Goal: Use online tool/utility: Utilize a website feature to perform a specific function

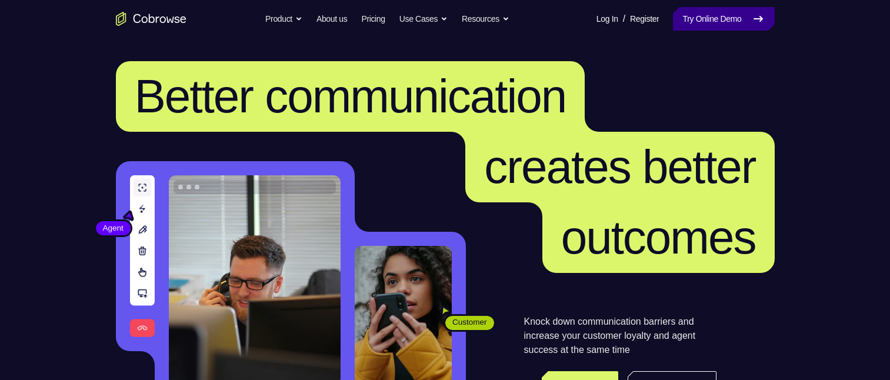
click at [726, 22] on link "Try Online Demo" at bounding box center [723, 19] width 101 height 24
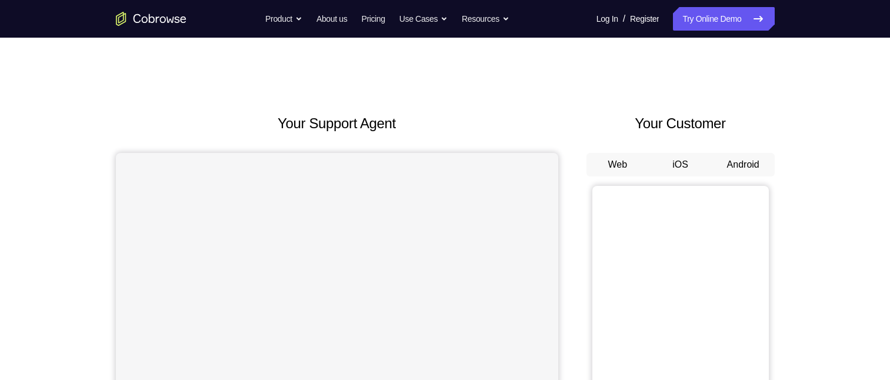
click at [744, 158] on button "Android" at bounding box center [743, 165] width 63 height 24
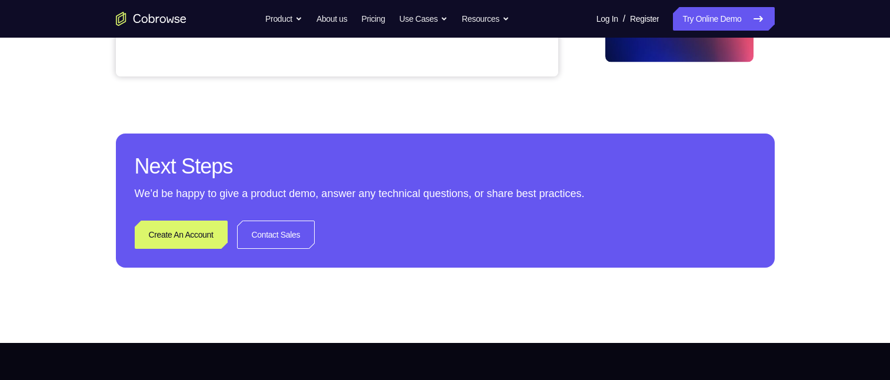
scroll to position [176, 0]
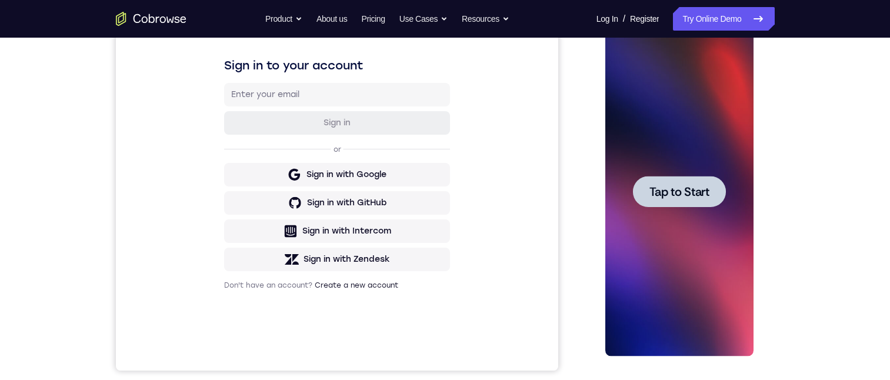
click at [677, 198] on span "Tap to Start" at bounding box center [679, 192] width 60 height 12
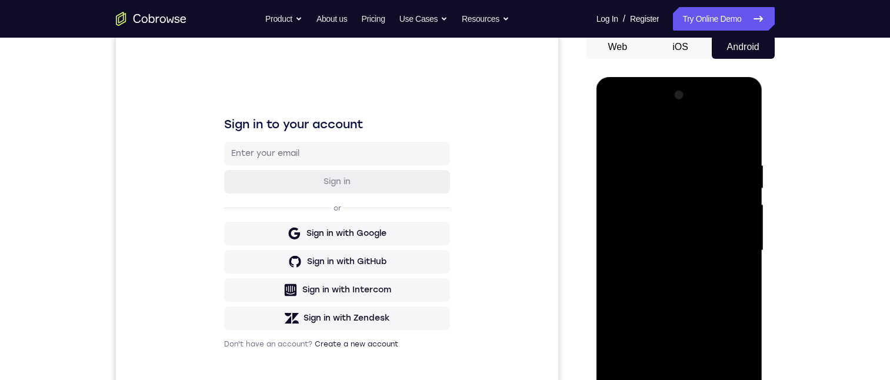
scroll to position [235, 0]
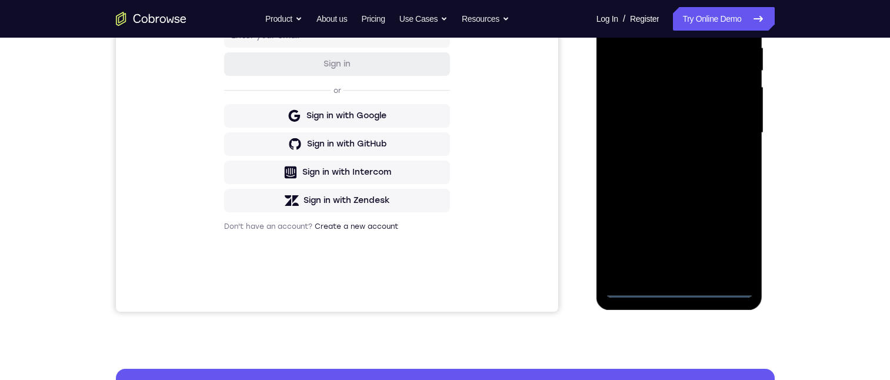
click at [681, 288] on div at bounding box center [679, 132] width 148 height 329
click at [735, 238] on div at bounding box center [679, 132] width 148 height 329
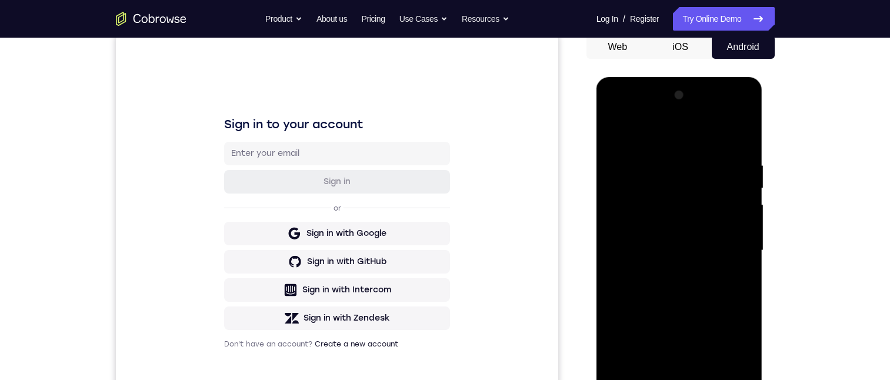
click at [685, 134] on div at bounding box center [679, 250] width 148 height 329
click at [729, 244] on div at bounding box center [679, 250] width 148 height 329
click at [668, 273] on div at bounding box center [679, 250] width 148 height 329
click at [659, 238] on div at bounding box center [679, 250] width 148 height 329
click at [658, 225] on div at bounding box center [679, 250] width 148 height 329
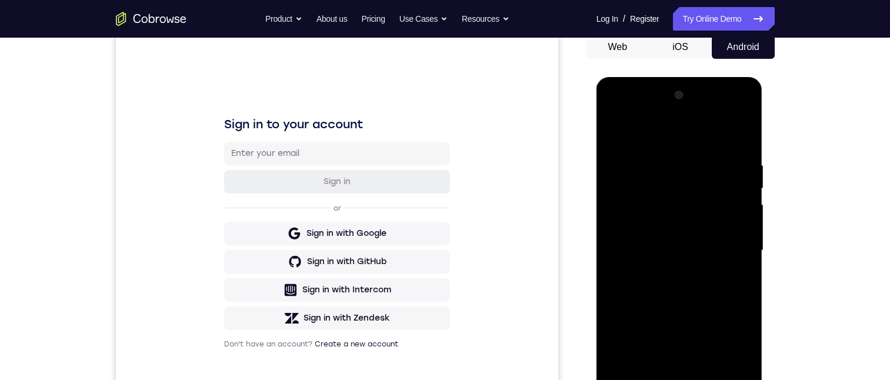
click at [661, 255] on div at bounding box center [679, 250] width 148 height 329
click at [669, 288] on div at bounding box center [679, 250] width 148 height 329
click at [662, 159] on div at bounding box center [679, 250] width 148 height 329
click at [691, 298] on div at bounding box center [679, 250] width 148 height 329
click at [658, 162] on div at bounding box center [679, 250] width 148 height 329
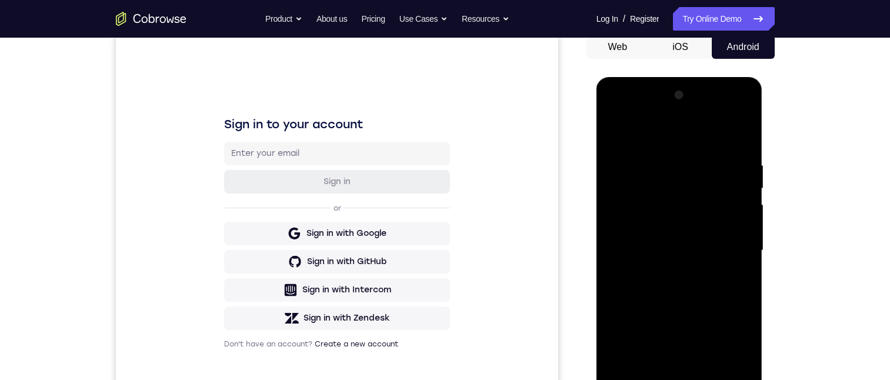
drag, startPoint x: 665, startPoint y: 135, endPoint x: 774, endPoint y: 126, distance: 109.2
click at [764, 126] on html "Online web based iOS Simulators and Android Emulators. Run iPhone, iPad, Mobile…" at bounding box center [680, 253] width 168 height 353
click at [725, 216] on div at bounding box center [679, 250] width 148 height 329
click at [731, 215] on div at bounding box center [679, 250] width 148 height 329
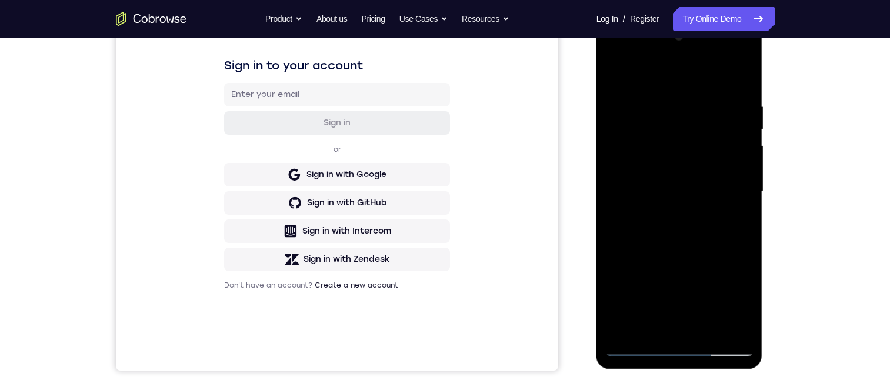
click at [724, 325] on div at bounding box center [679, 191] width 148 height 329
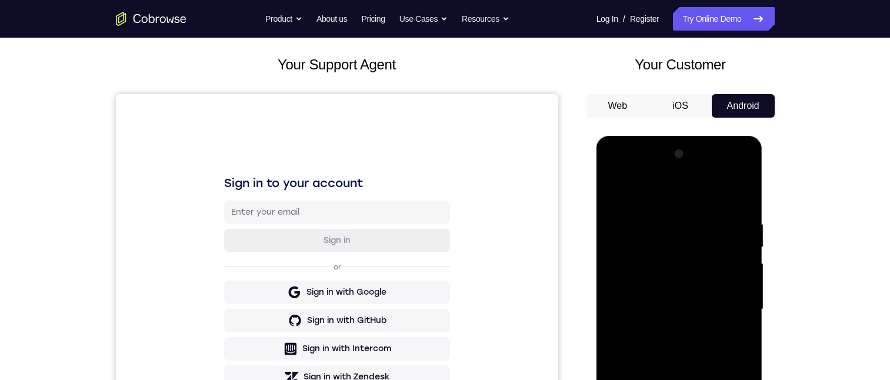
click at [738, 193] on div at bounding box center [679, 309] width 148 height 329
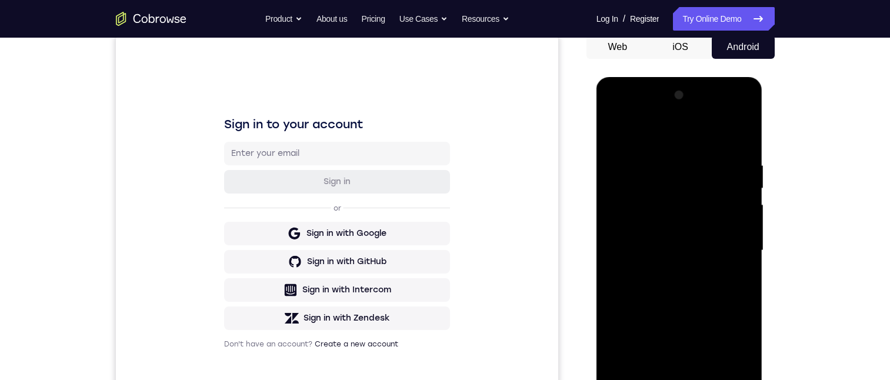
scroll to position [176, 0]
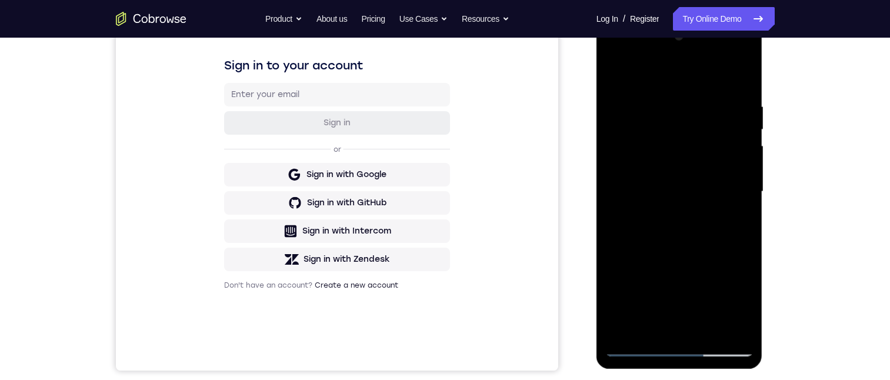
click at [703, 334] on div at bounding box center [679, 191] width 148 height 329
click at [699, 252] on div at bounding box center [679, 191] width 148 height 329
click at [702, 207] on div at bounding box center [679, 191] width 148 height 329
click at [739, 302] on div at bounding box center [679, 191] width 148 height 329
click at [742, 302] on div at bounding box center [679, 191] width 148 height 329
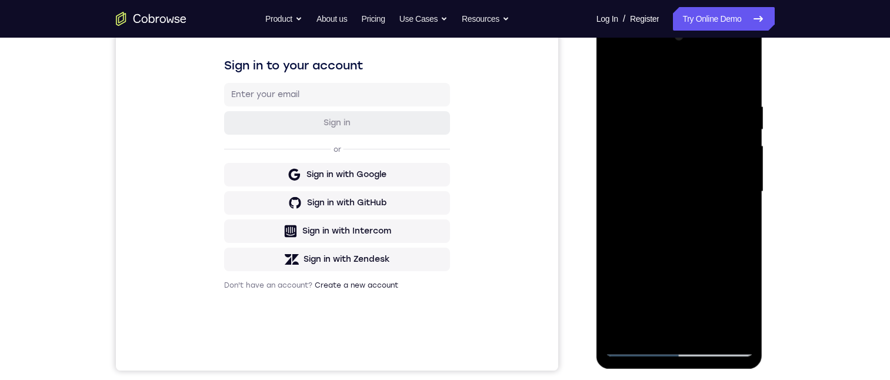
click at [742, 302] on div at bounding box center [679, 191] width 148 height 329
click at [734, 221] on div at bounding box center [679, 191] width 148 height 329
click at [612, 75] on div at bounding box center [679, 191] width 148 height 329
drag, startPoint x: 675, startPoint y: 284, endPoint x: 691, endPoint y: 184, distance: 100.6
click at [691, 184] on div at bounding box center [679, 191] width 148 height 329
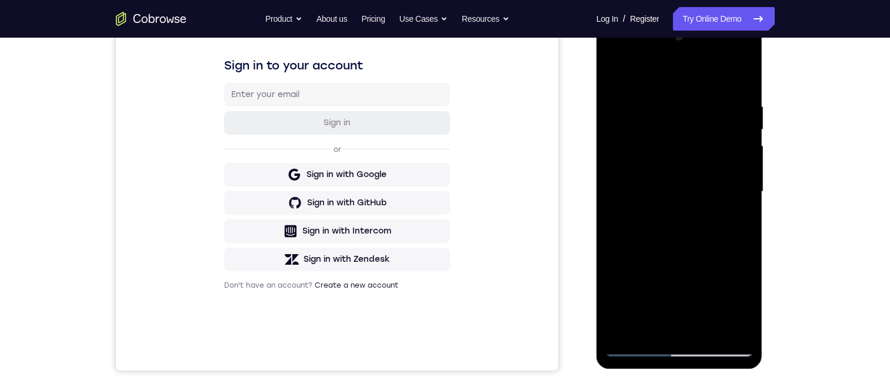
drag, startPoint x: 682, startPoint y: 284, endPoint x: 715, endPoint y: 99, distance: 187.6
click at [715, 99] on div at bounding box center [679, 191] width 148 height 329
drag, startPoint x: 659, startPoint y: 279, endPoint x: 685, endPoint y: 140, distance: 141.7
click at [685, 140] on div at bounding box center [679, 191] width 148 height 329
drag, startPoint x: 677, startPoint y: 284, endPoint x: 679, endPoint y: 169, distance: 115.3
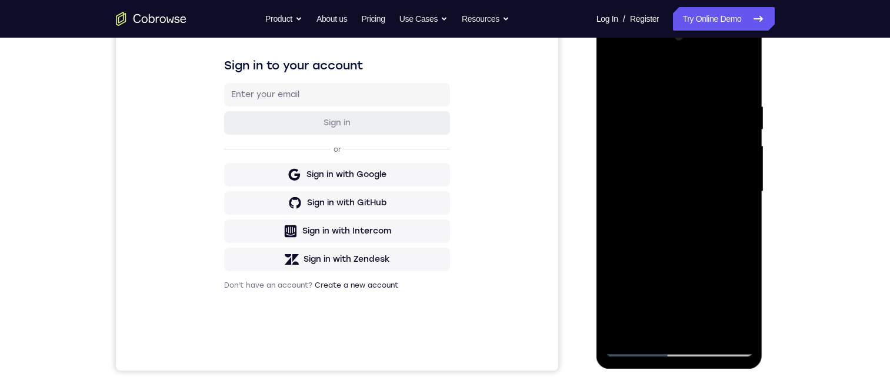
click at [679, 169] on div at bounding box center [679, 191] width 148 height 329
drag, startPoint x: 662, startPoint y: 306, endPoint x: 668, endPoint y: 317, distance: 12.4
click at [668, 318] on div at bounding box center [679, 191] width 148 height 329
drag, startPoint x: 694, startPoint y: 214, endPoint x: 691, endPoint y: 331, distance: 117.1
click at [691, 331] on div at bounding box center [679, 191] width 148 height 329
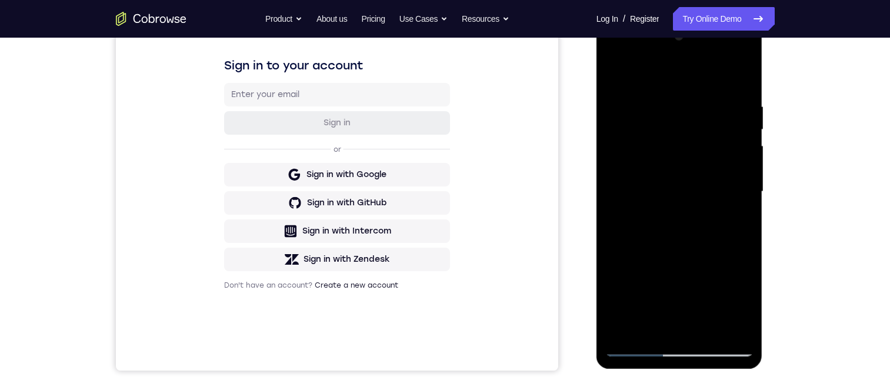
drag, startPoint x: 691, startPoint y: 188, endPoint x: 685, endPoint y: 298, distance: 110.7
click at [685, 298] on div at bounding box center [679, 191] width 148 height 329
drag, startPoint x: 694, startPoint y: 206, endPoint x: 692, endPoint y: 317, distance: 110.6
click at [692, 317] on div at bounding box center [679, 191] width 148 height 329
drag, startPoint x: 701, startPoint y: 205, endPoint x: 701, endPoint y: 305, distance: 99.4
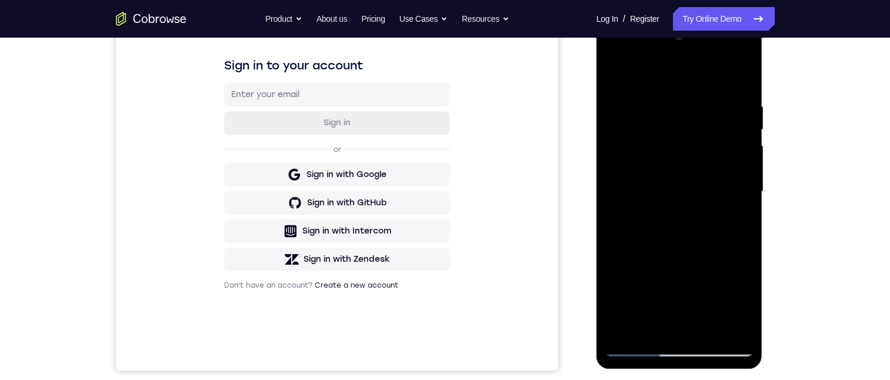
click at [701, 305] on div at bounding box center [679, 191] width 148 height 329
click at [662, 288] on div at bounding box center [679, 191] width 148 height 329
drag, startPoint x: 715, startPoint y: 227, endPoint x: 717, endPoint y: 132, distance: 94.7
click at [717, 132] on div at bounding box center [679, 191] width 148 height 329
drag, startPoint x: 717, startPoint y: 132, endPoint x: 720, endPoint y: 298, distance: 165.9
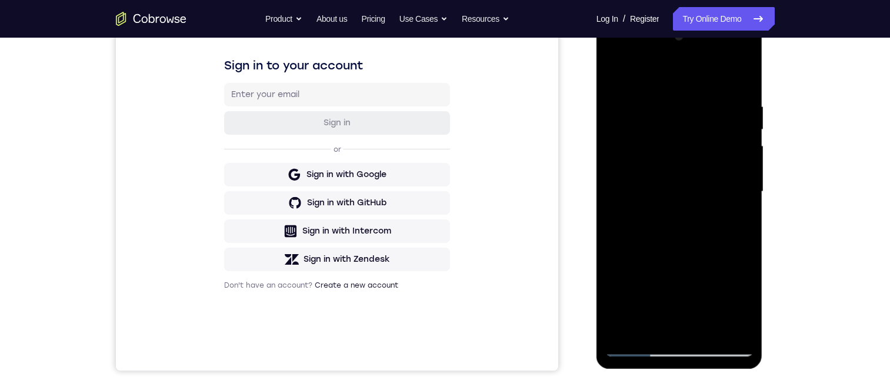
click at [720, 298] on div at bounding box center [679, 191] width 148 height 329
drag, startPoint x: 737, startPoint y: 197, endPoint x: 738, endPoint y: 272, distance: 75.3
click at [738, 272] on div at bounding box center [679, 191] width 148 height 329
drag, startPoint x: 732, startPoint y: 143, endPoint x: 731, endPoint y: 301, distance: 158.2
click at [731, 301] on div at bounding box center [679, 191] width 148 height 329
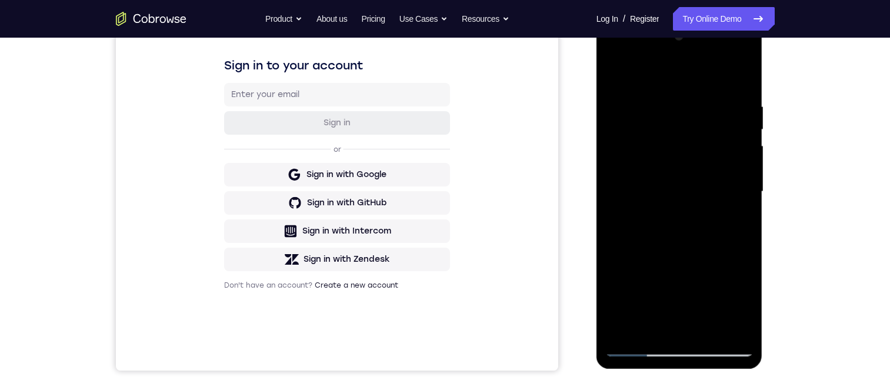
drag, startPoint x: 732, startPoint y: 177, endPoint x: 728, endPoint y: 211, distance: 34.4
click at [728, 211] on div at bounding box center [679, 191] width 148 height 329
click at [728, 176] on div at bounding box center [679, 191] width 148 height 329
drag, startPoint x: 728, startPoint y: 176, endPoint x: 724, endPoint y: 273, distance: 97.1
click at [724, 273] on div at bounding box center [679, 191] width 148 height 329
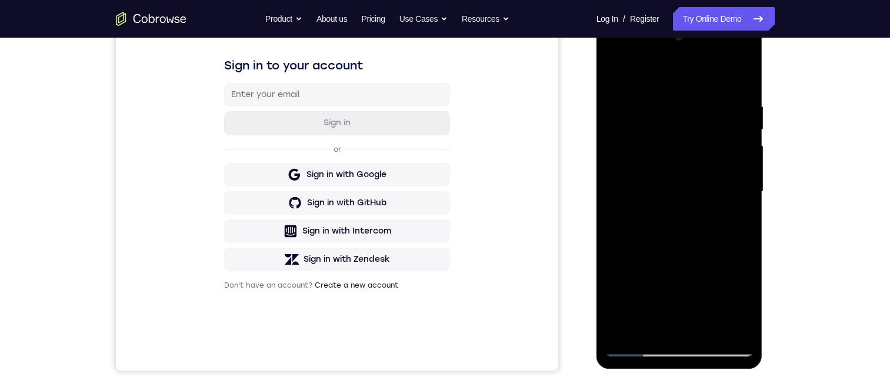
click at [616, 71] on div at bounding box center [679, 191] width 148 height 329
drag, startPoint x: 703, startPoint y: 279, endPoint x: 702, endPoint y: 228, distance: 51.8
click at [702, 228] on div at bounding box center [679, 191] width 148 height 329
drag, startPoint x: 701, startPoint y: 296, endPoint x: 715, endPoint y: 218, distance: 79.5
click at [715, 218] on div at bounding box center [679, 191] width 148 height 329
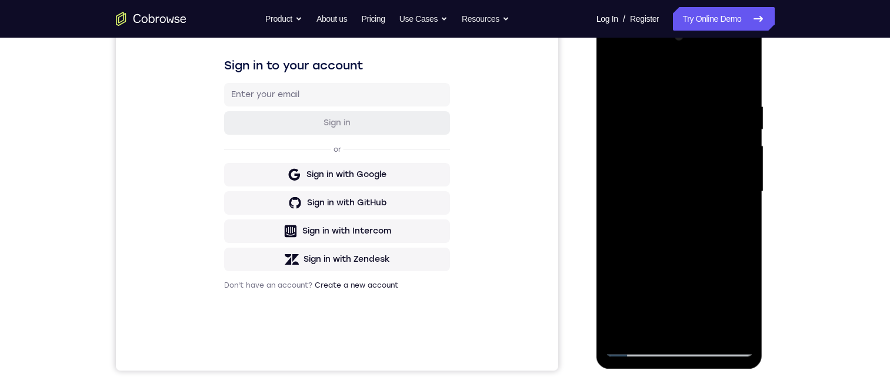
drag, startPoint x: 701, startPoint y: 312, endPoint x: 716, endPoint y: 187, distance: 125.6
click at [716, 187] on div at bounding box center [679, 191] width 148 height 329
drag, startPoint x: 696, startPoint y: 304, endPoint x: 697, endPoint y: 191, distance: 112.4
click at [704, 172] on div at bounding box center [679, 191] width 148 height 329
drag, startPoint x: 694, startPoint y: 305, endPoint x: 722, endPoint y: 153, distance: 154.9
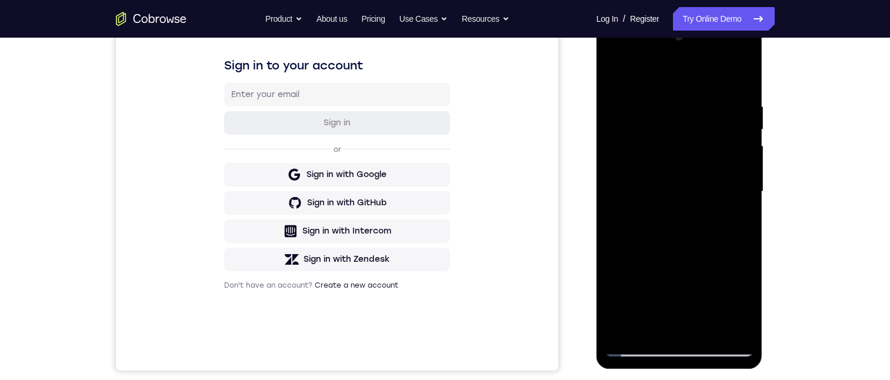
click at [722, 153] on div at bounding box center [679, 191] width 148 height 329
drag, startPoint x: 709, startPoint y: 295, endPoint x: 742, endPoint y: 127, distance: 171.0
click at [742, 127] on div at bounding box center [679, 191] width 148 height 329
drag, startPoint x: 704, startPoint y: 275, endPoint x: 714, endPoint y: 221, distance: 55.6
click at [714, 221] on div at bounding box center [679, 191] width 148 height 329
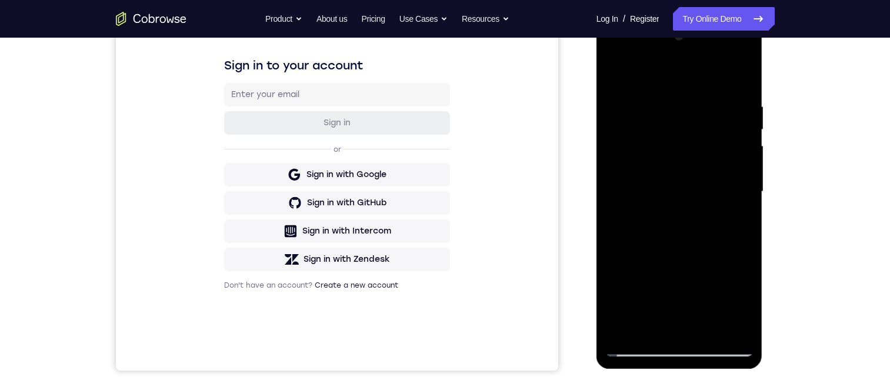
click at [709, 209] on div at bounding box center [679, 191] width 148 height 329
click at [715, 299] on div at bounding box center [679, 191] width 148 height 329
click at [672, 301] on div at bounding box center [679, 191] width 148 height 329
click at [654, 291] on div at bounding box center [679, 191] width 148 height 329
click at [704, 192] on div at bounding box center [679, 191] width 148 height 329
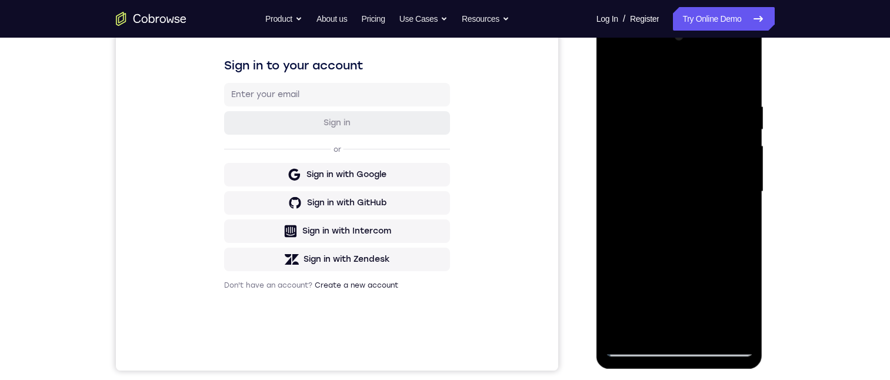
click at [613, 72] on div at bounding box center [679, 191] width 148 height 329
drag, startPoint x: 649, startPoint y: 281, endPoint x: 661, endPoint y: 168, distance: 114.1
click at [660, 169] on div at bounding box center [679, 191] width 148 height 329
click at [680, 18] on div at bounding box center [679, 18] width 166 height 0
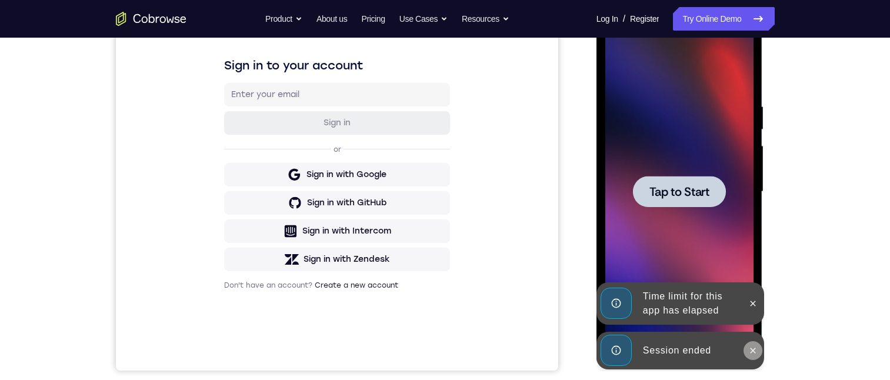
click at [755, 350] on icon at bounding box center [752, 350] width 9 height 9
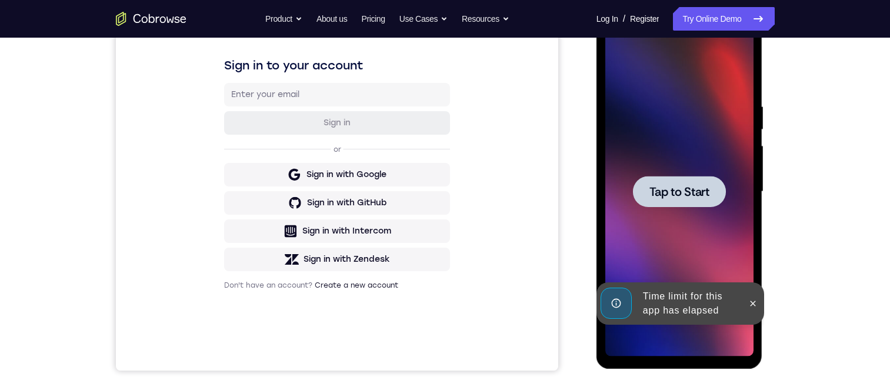
click at [754, 301] on div "Online web based iOS Simulators and Android Emulators. Run iPhone, iPad, Mobile…" at bounding box center [680, 194] width 168 height 353
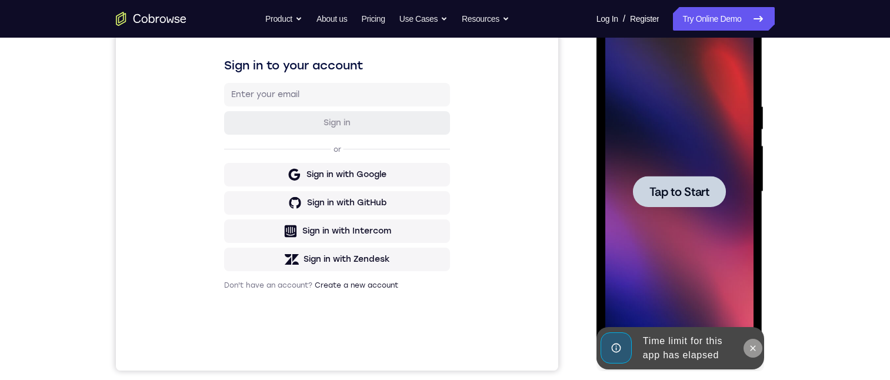
click at [752, 352] on icon at bounding box center [752, 348] width 9 height 9
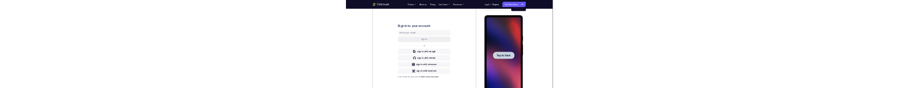
scroll to position [0, 0]
